Goal: Information Seeking & Learning: Find specific fact

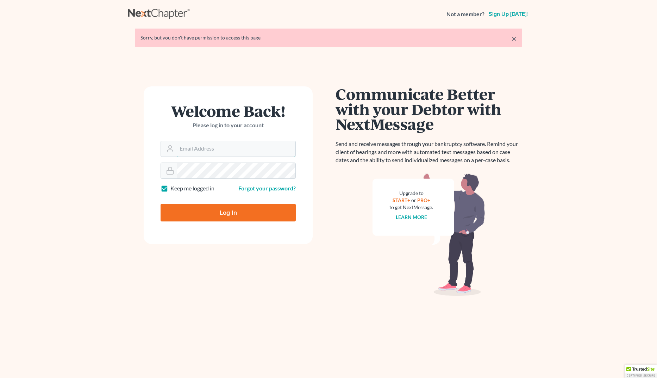
type input "[EMAIL_ADDRESS][DOMAIN_NAME]"
click at [249, 217] on input "Log In" at bounding box center [228, 213] width 135 height 18
type input "Thinking..."
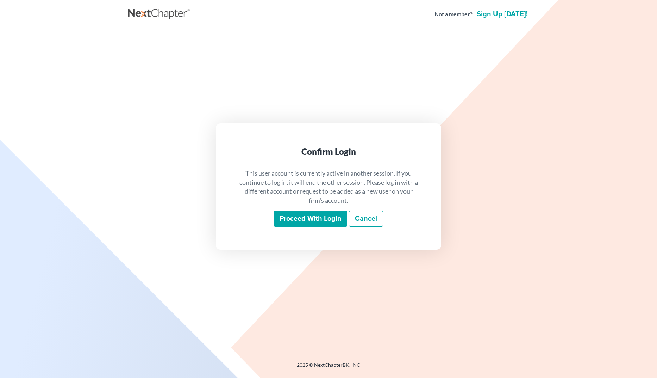
click at [320, 225] on input "Proceed with login" at bounding box center [310, 219] width 73 height 16
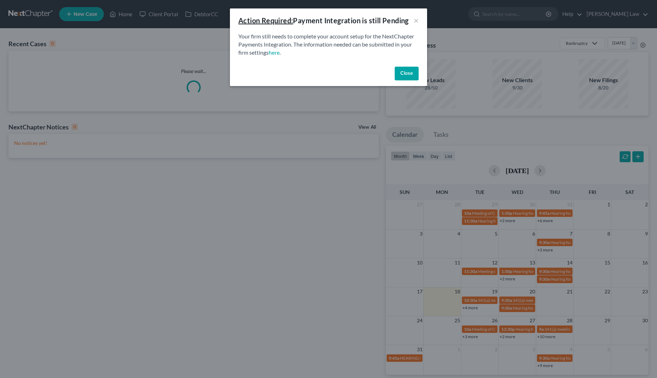
click at [400, 72] on button "Close" at bounding box center [407, 74] width 24 height 14
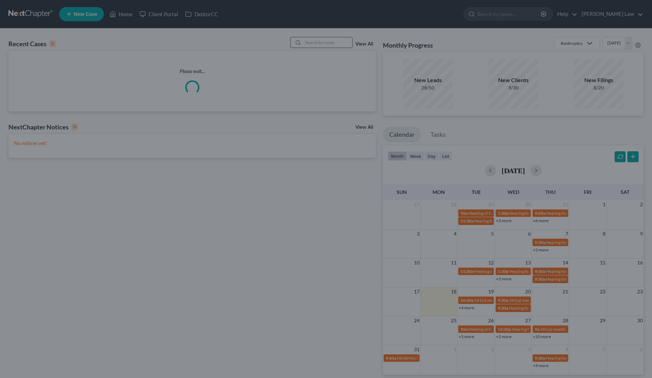
click at [340, 43] on input "search" at bounding box center [327, 42] width 49 height 10
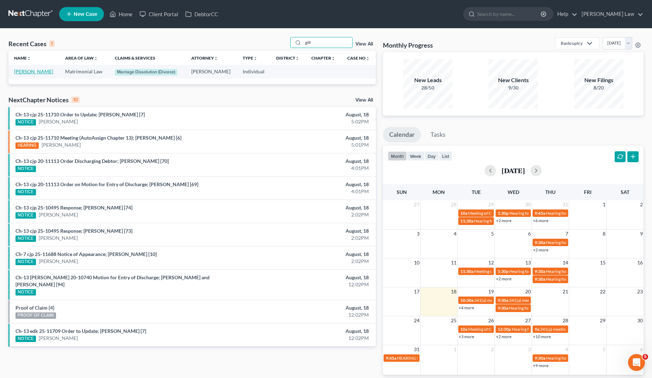
type input "gilf"
click at [45, 72] on link "[PERSON_NAME]" at bounding box center [33, 71] width 39 height 6
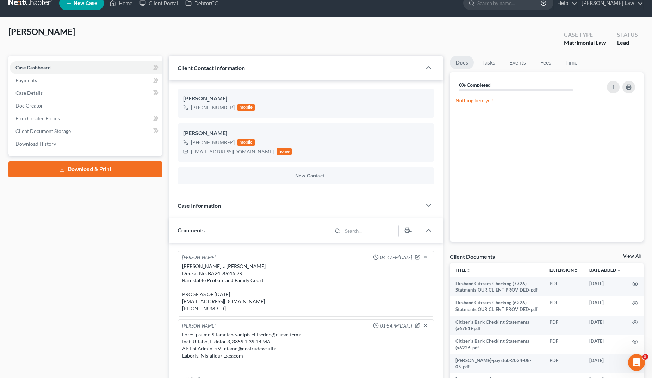
scroll to position [14, 0]
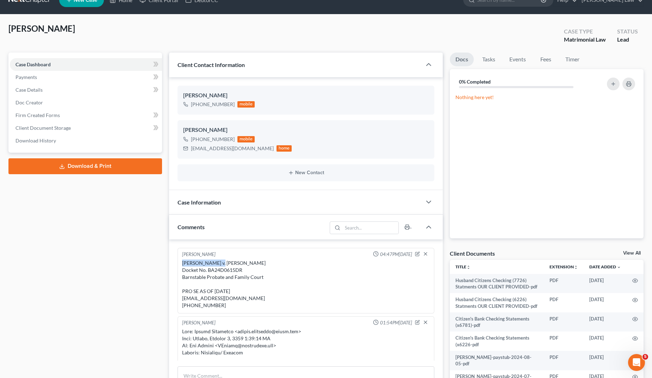
drag, startPoint x: 223, startPoint y: 263, endPoint x: 184, endPoint y: 264, distance: 38.8
click at [184, 264] on div "[PERSON_NAME] v. [PERSON_NAME] Docket No. BA24D0615DR Barnstable Probate and Fa…" at bounding box center [306, 283] width 248 height 49
copy div "[PERSON_NAME]"
drag, startPoint x: 229, startPoint y: 261, endPoint x: 232, endPoint y: 264, distance: 3.8
click at [230, 263] on div "[PERSON_NAME] v. [PERSON_NAME] Docket No. BA24D0615DR Barnstable Probate and Fa…" at bounding box center [306, 283] width 248 height 49
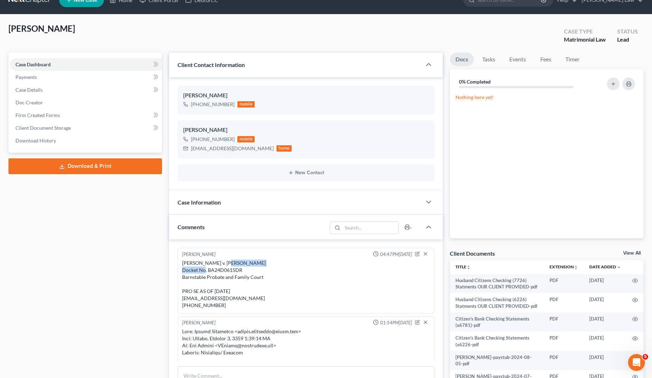
drag, startPoint x: 228, startPoint y: 264, endPoint x: 280, endPoint y: 263, distance: 52.1
click at [280, 263] on div "[PERSON_NAME] v. [PERSON_NAME] Docket No. BA24D0615DR Barnstable Probate and Fa…" at bounding box center [306, 283] width 248 height 49
copy div "[PERSON_NAME]"
click at [233, 269] on div "[PERSON_NAME] v. [PERSON_NAME] Docket No. BA24D0615DR Barnstable Probate and Fa…" at bounding box center [306, 283] width 248 height 49
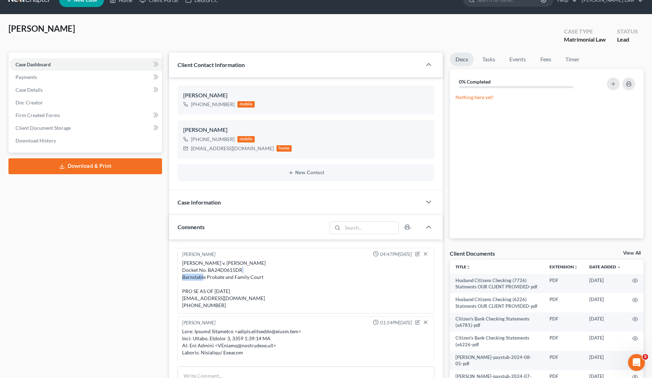
copy div "BA24D0615DR"
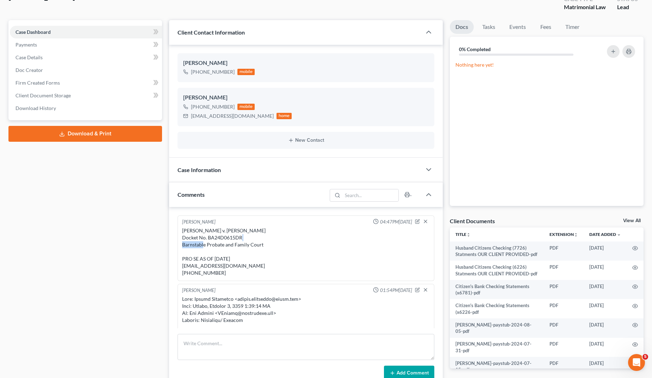
scroll to position [77, 0]
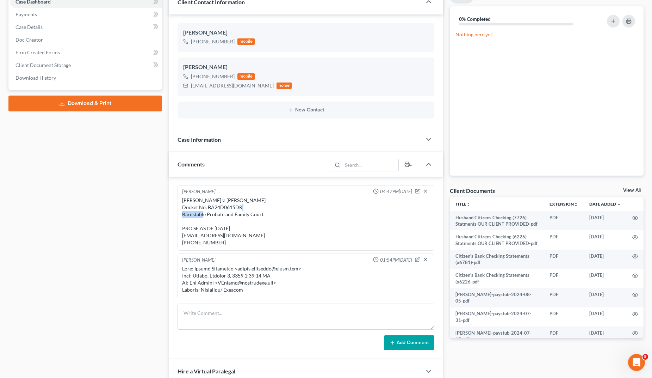
click at [236, 209] on div "[PERSON_NAME] v. [PERSON_NAME] Docket No. BA24D0615DR Barnstable Probate and Fa…" at bounding box center [306, 221] width 248 height 49
drag, startPoint x: 222, startPoint y: 202, endPoint x: 182, endPoint y: 203, distance: 39.8
click at [182, 203] on div "[PERSON_NAME] v. [PERSON_NAME] Docket No. BA24D0615DR Barnstable Probate and Fa…" at bounding box center [306, 221] width 248 height 49
copy div "[PERSON_NAME]"
click at [208, 236] on div "[PERSON_NAME] v. [PERSON_NAME] Docket No. BA24D0615DR Barnstable Probate and Fa…" at bounding box center [306, 221] width 248 height 49
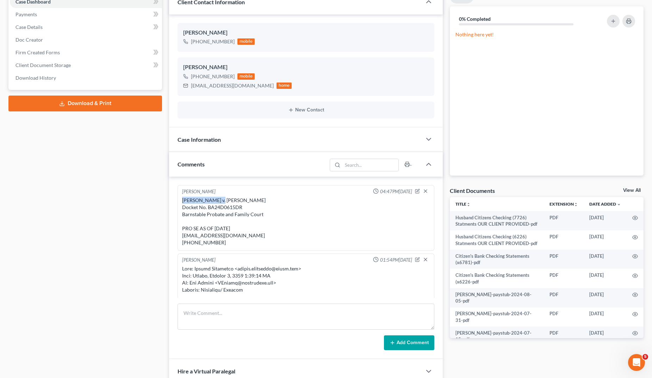
click at [208, 236] on div "[PERSON_NAME] v. [PERSON_NAME] Docket No. BA24D0615DR Barnstable Probate and Fa…" at bounding box center [306, 221] width 248 height 49
copy div "[EMAIL_ADDRESS][DOMAIN_NAME]"
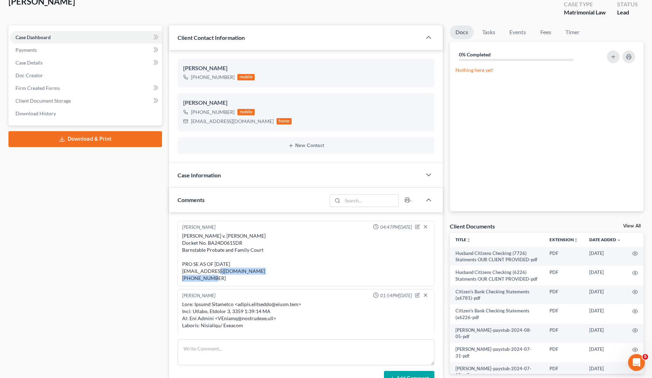
scroll to position [11, 0]
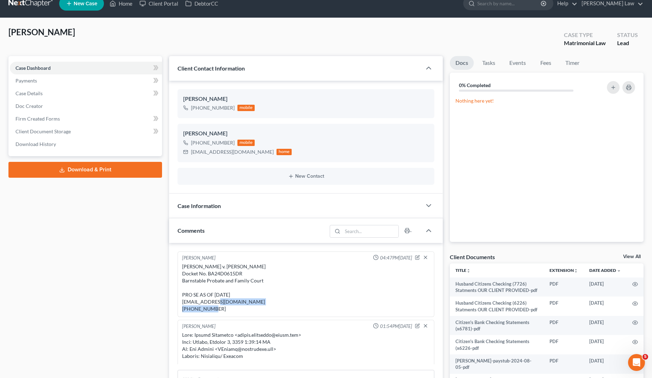
click at [630, 258] on link "View All" at bounding box center [632, 256] width 18 height 5
